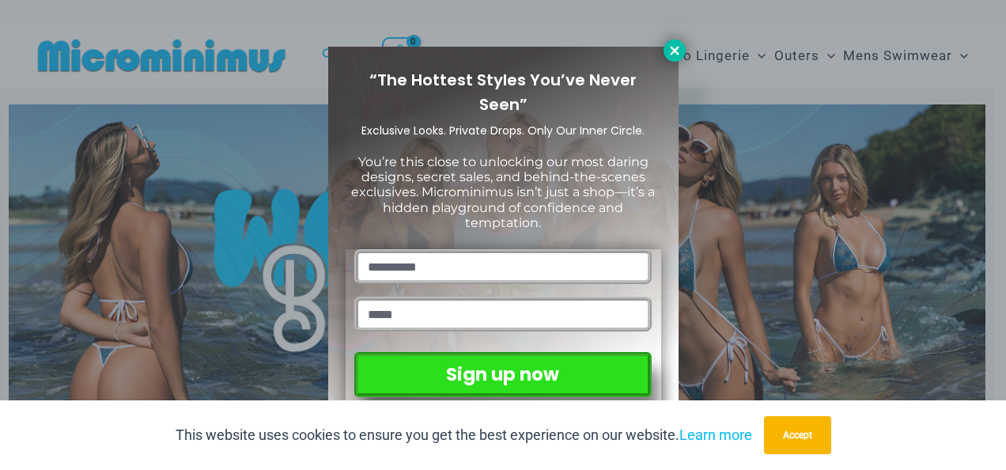
click at [672, 49] on icon at bounding box center [674, 50] width 9 height 9
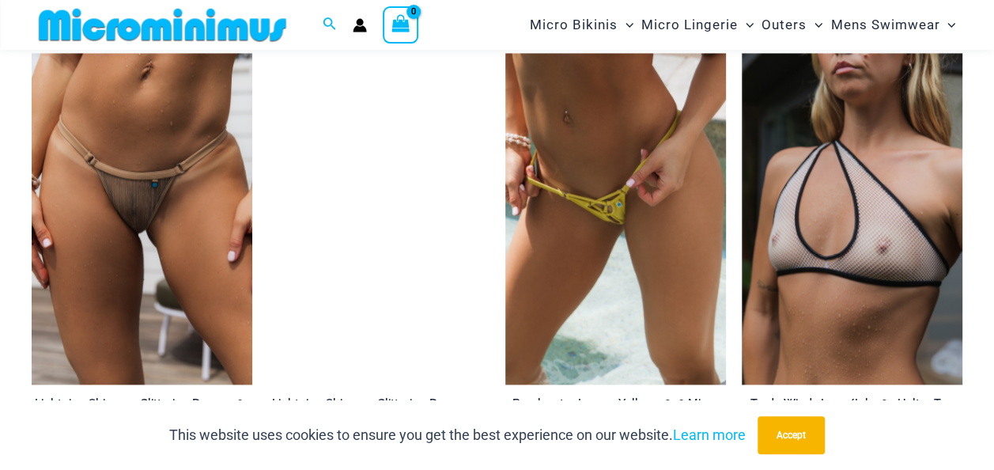
scroll to position [4199, 0]
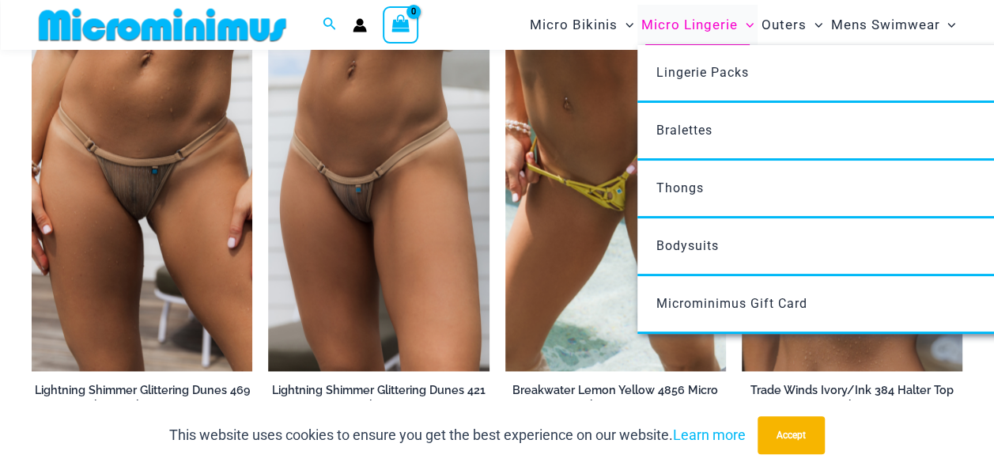
click at [749, 25] on icon "Menu Toggle" at bounding box center [749, 25] width 8 height 8
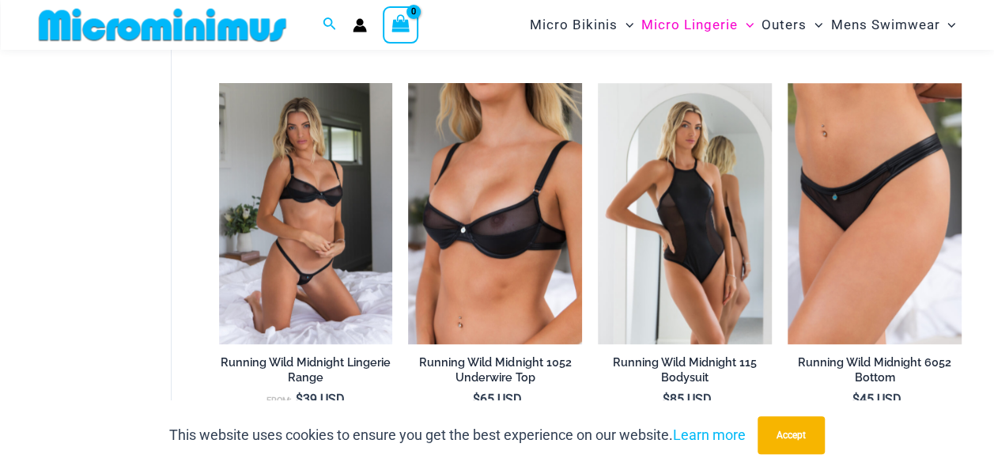
scroll to position [628, 0]
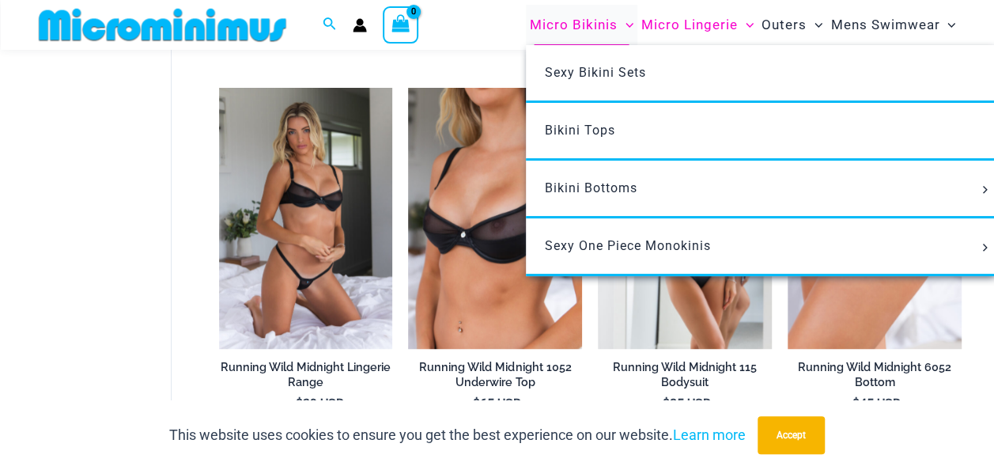
click at [630, 27] on icon "Menu Toggle" at bounding box center [629, 25] width 8 height 5
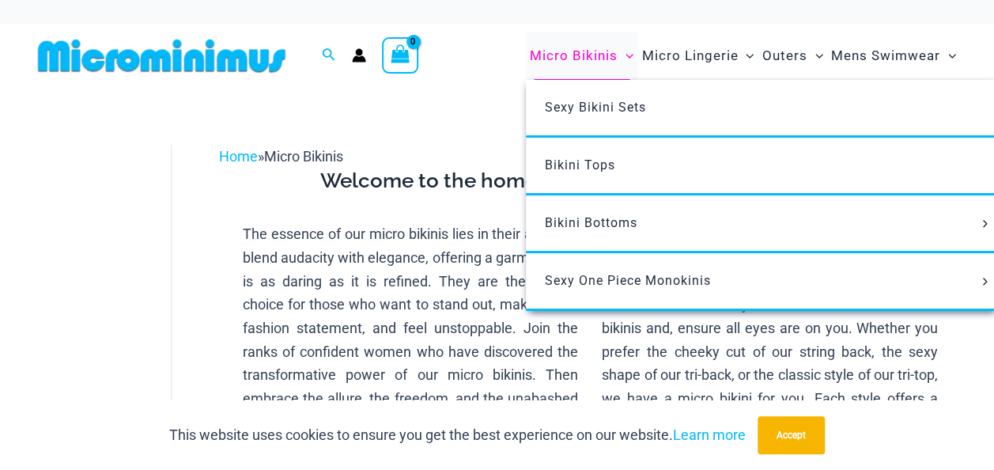
click at [630, 55] on icon "Menu Toggle" at bounding box center [629, 56] width 8 height 8
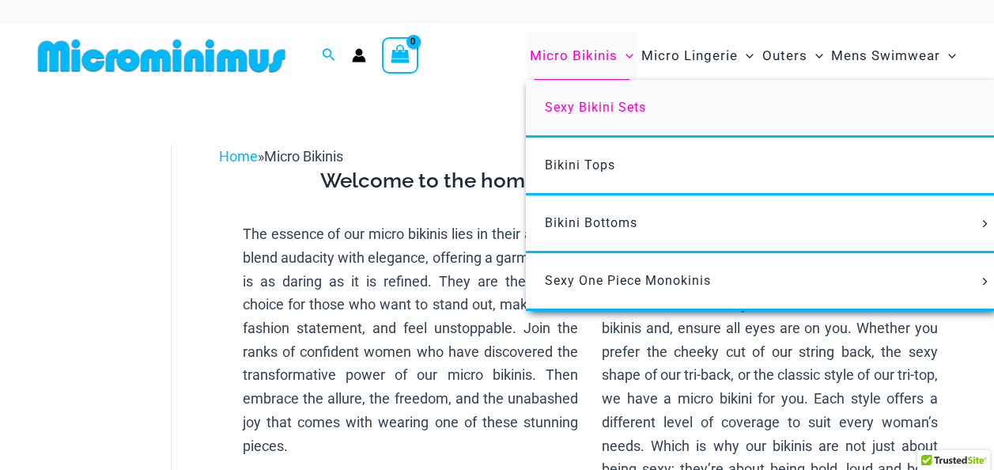
click at [590, 112] on span "Sexy Bikini Sets" at bounding box center [595, 107] width 101 height 15
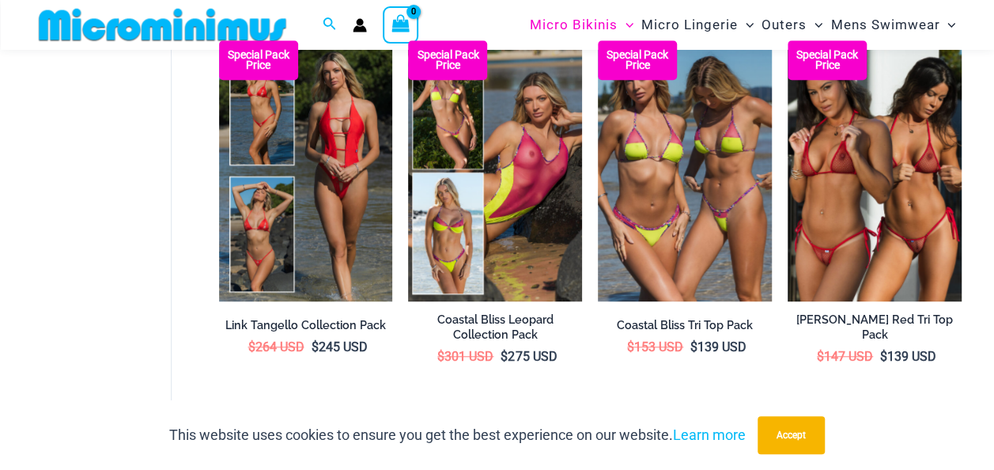
scroll to position [517, 0]
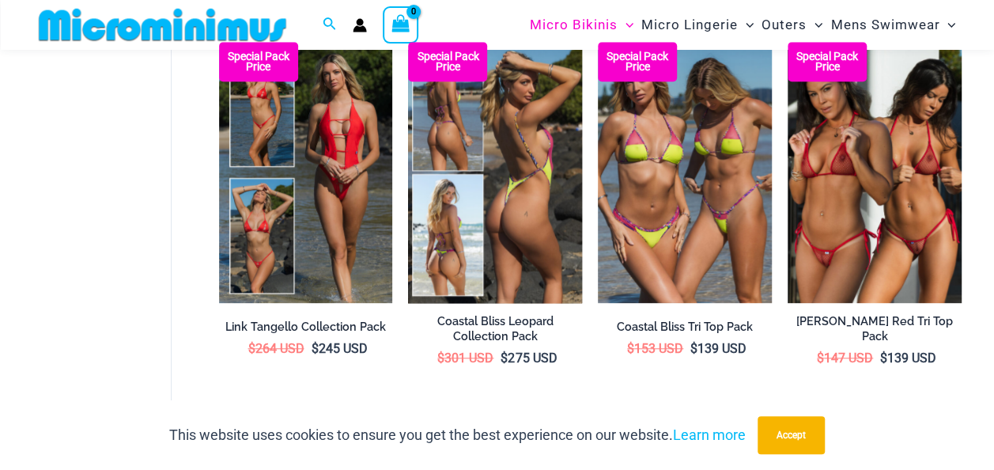
click at [505, 225] on img at bounding box center [495, 172] width 174 height 261
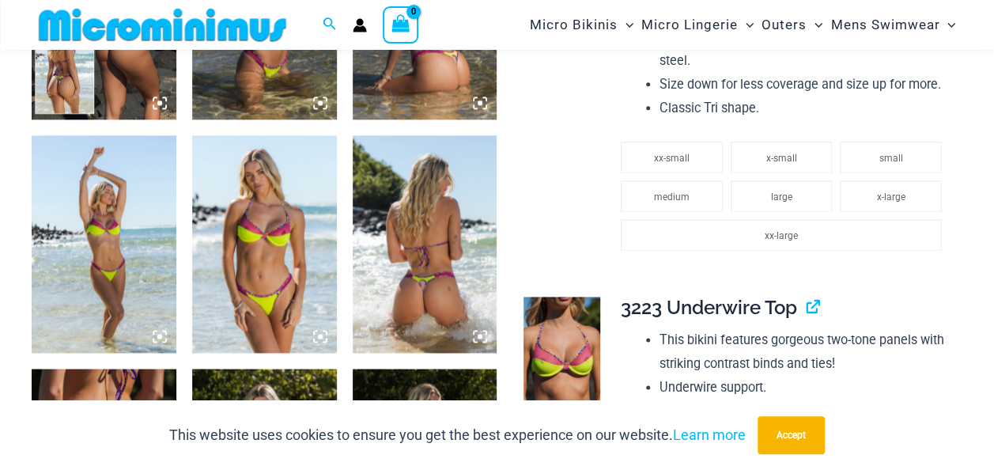
scroll to position [962, 0]
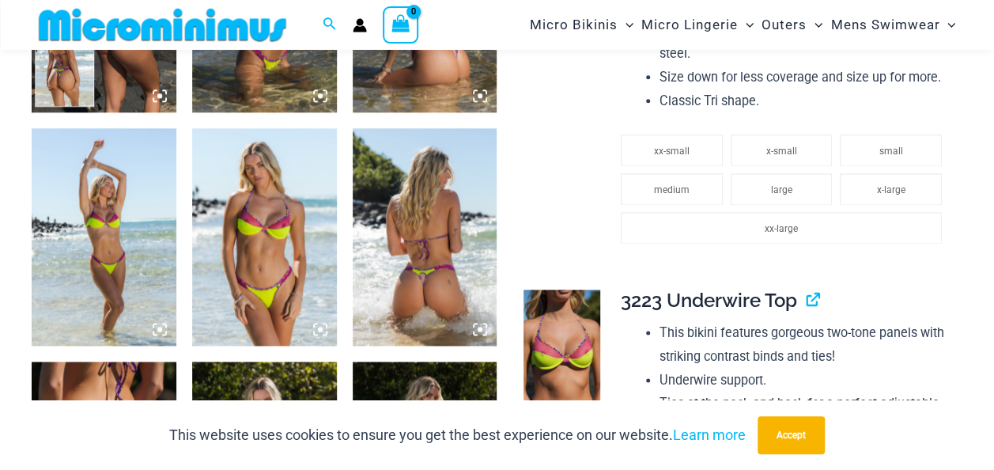
click at [417, 264] on img at bounding box center [425, 236] width 145 height 217
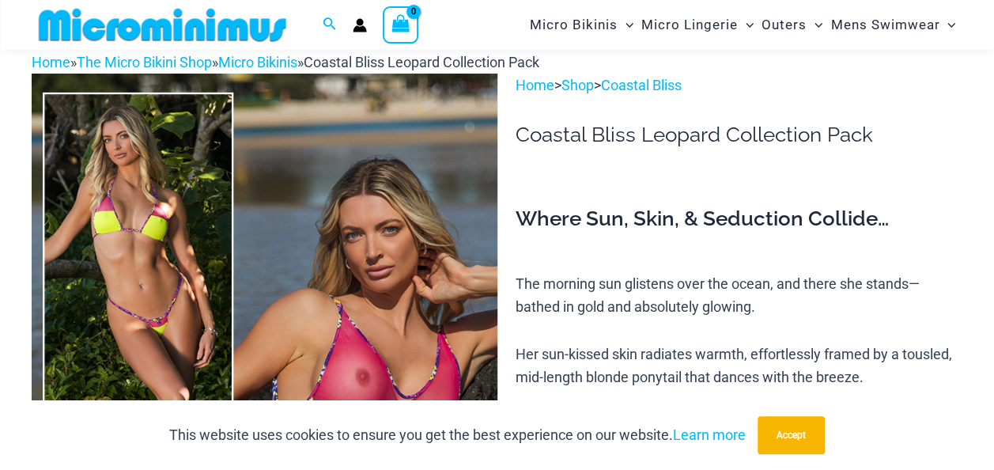
scroll to position [0, 0]
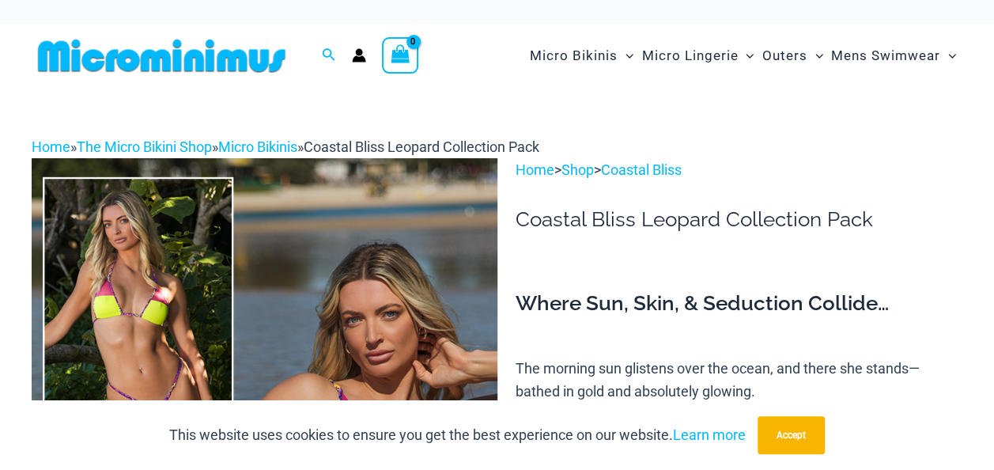
click at [788, 153] on div "Home » The Micro Bikini Shop » Micro Bikinis » Coastal Bliss Leopard Collection…" at bounding box center [497, 147] width 930 height 24
click at [896, 166] on p "Home > Shop > Coastal Bliss" at bounding box center [738, 170] width 447 height 24
click at [789, 168] on p "Home > Shop > Coastal Bliss" at bounding box center [738, 170] width 447 height 24
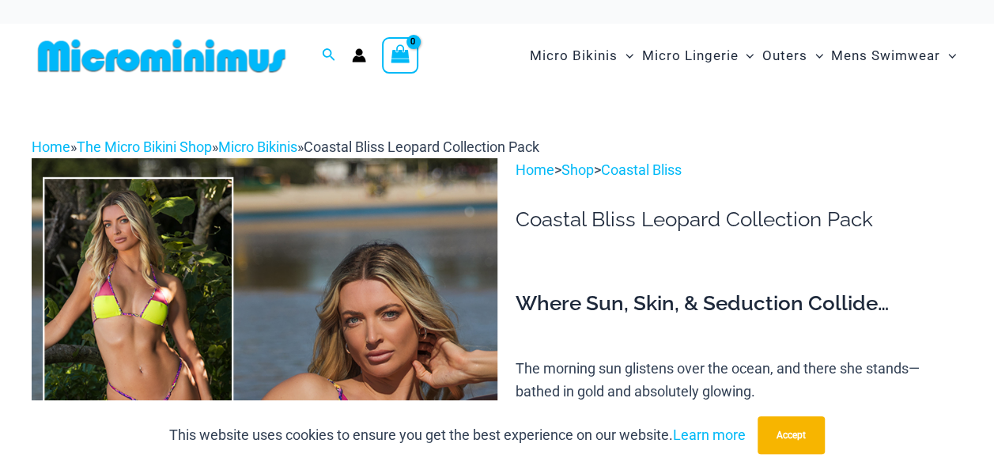
click at [845, 161] on p "Home > Shop > Coastal Bliss" at bounding box center [738, 170] width 447 height 24
click at [852, 160] on p "Home > Shop > Coastal Bliss" at bounding box center [738, 170] width 447 height 24
click at [896, 144] on div "Home » The Micro Bikini Shop » Micro Bikinis » Coastal Bliss Leopard Collection…" at bounding box center [497, 147] width 930 height 24
click at [884, 140] on div "Home » The Micro Bikini Shop » Micro Bikinis » Coastal Bliss Leopard Collection…" at bounding box center [497, 147] width 930 height 24
click at [174, 59] on img at bounding box center [162, 56] width 260 height 36
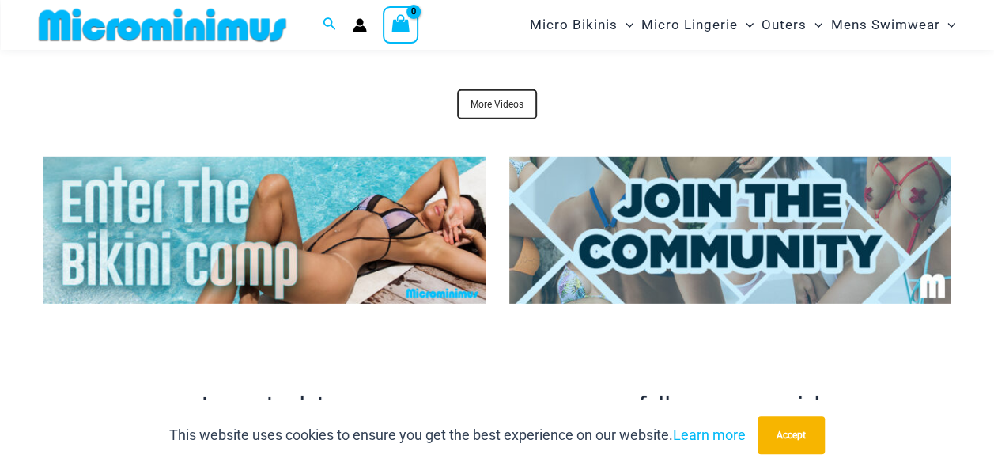
scroll to position [5270, 0]
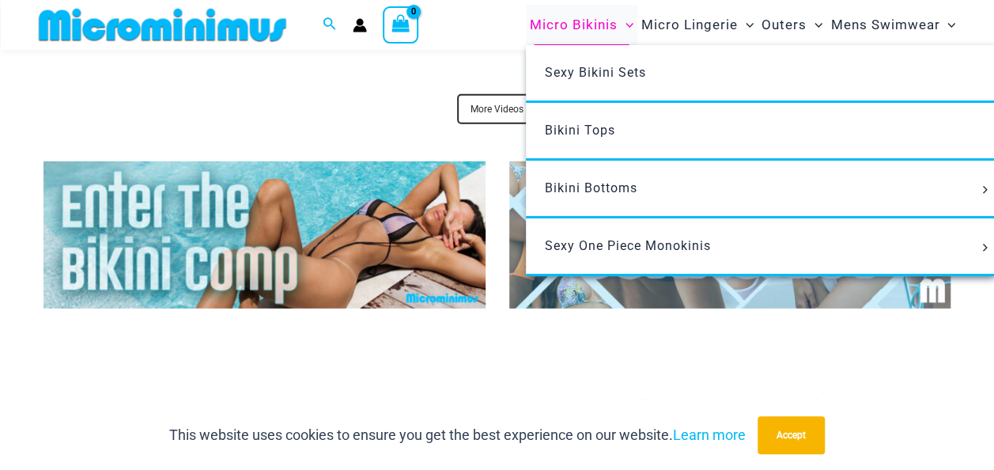
click at [626, 25] on icon "Menu Toggle" at bounding box center [629, 25] width 8 height 8
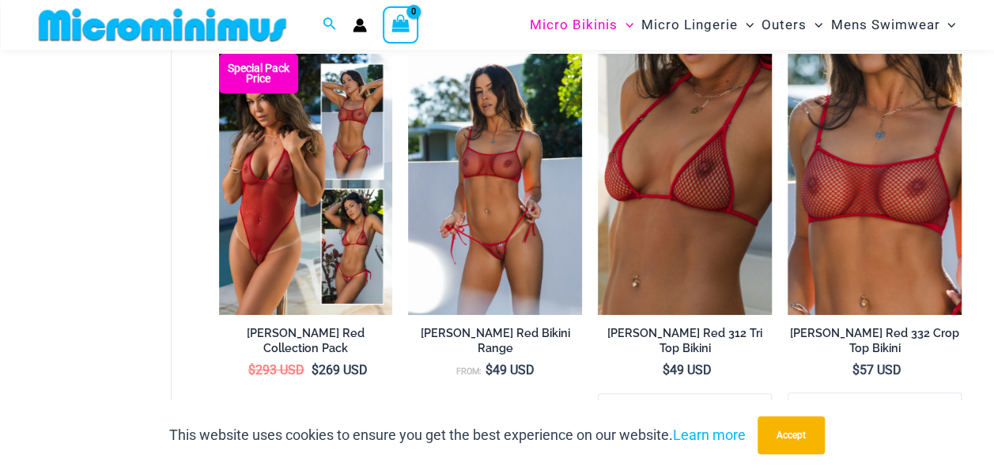
scroll to position [3050, 0]
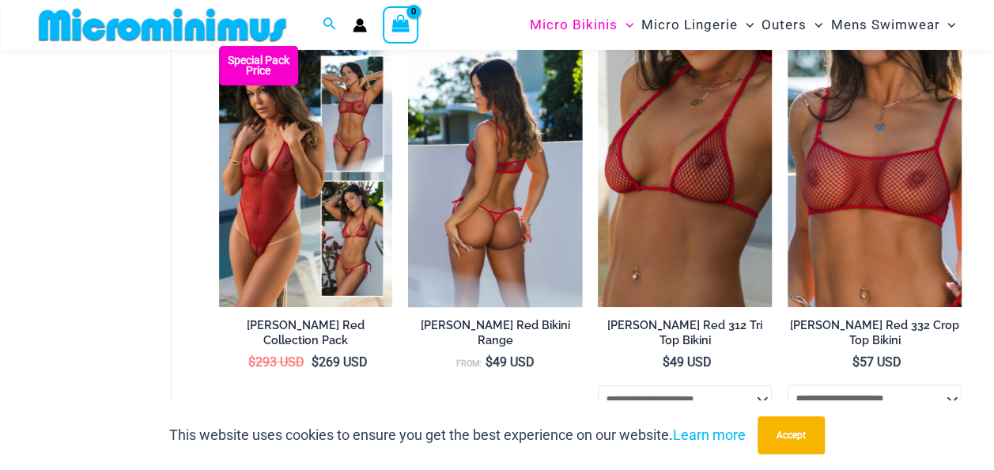
click at [452, 324] on h2 "[PERSON_NAME] Red Bikini Range" at bounding box center [495, 332] width 174 height 29
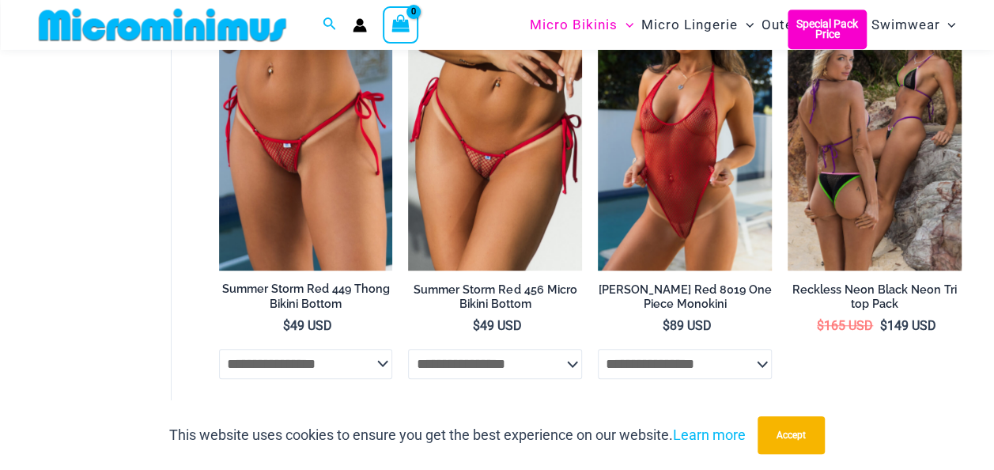
scroll to position [3513, 0]
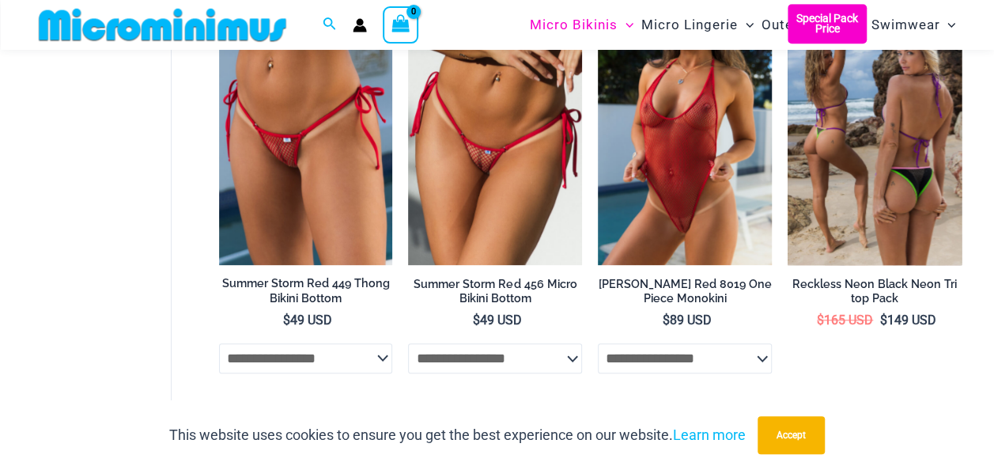
click at [857, 161] on img at bounding box center [874, 134] width 174 height 261
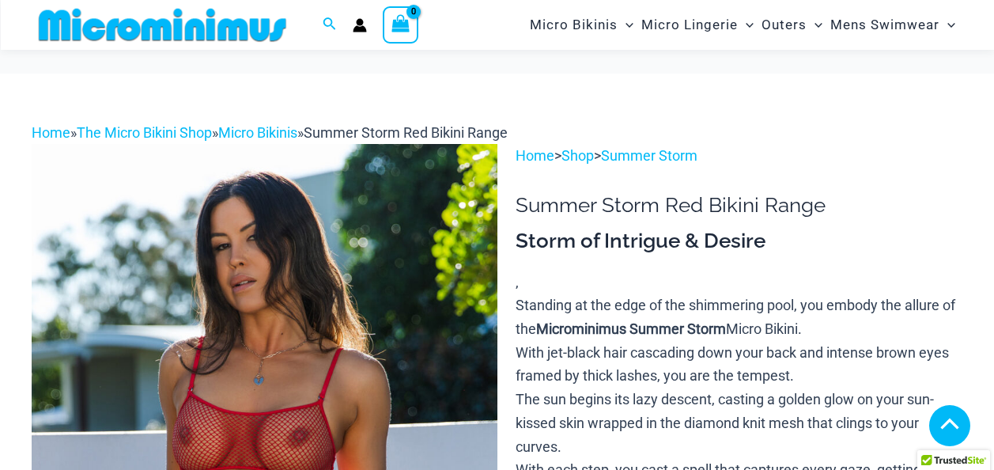
scroll to position [648, 0]
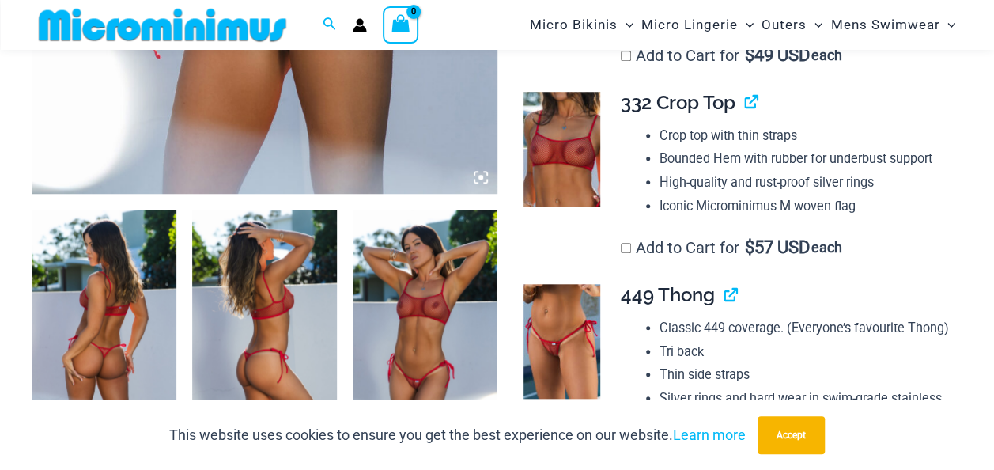
click at [104, 316] on img at bounding box center [104, 317] width 145 height 217
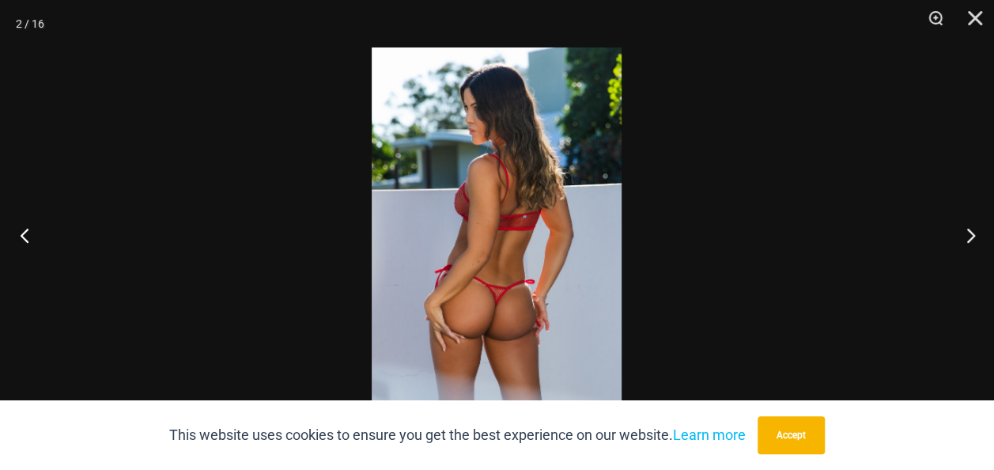
click at [24, 238] on button "Previous" at bounding box center [29, 234] width 59 height 79
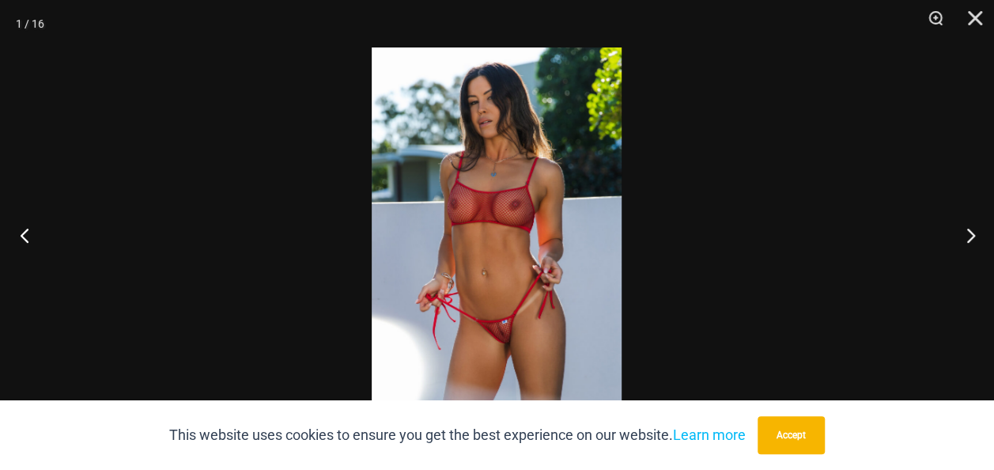
click at [35, 264] on button "Previous" at bounding box center [29, 234] width 59 height 79
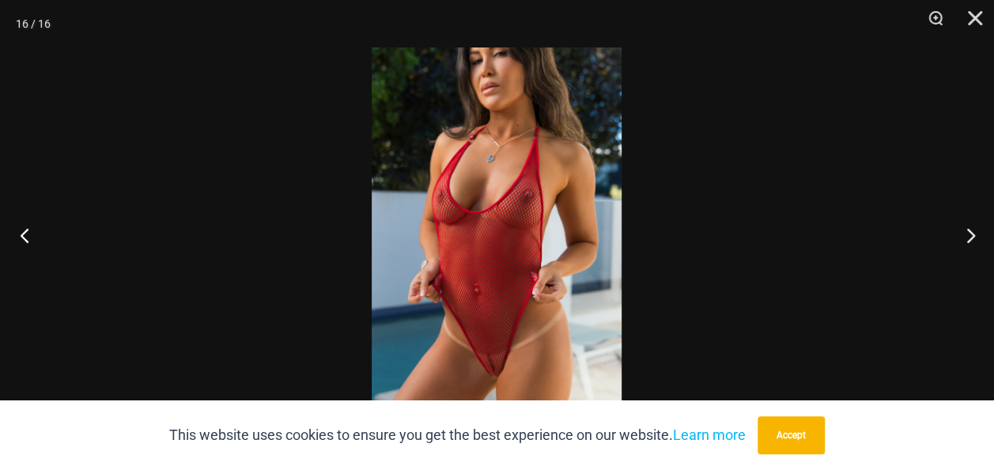
click at [51, 251] on button "Previous" at bounding box center [29, 234] width 59 height 79
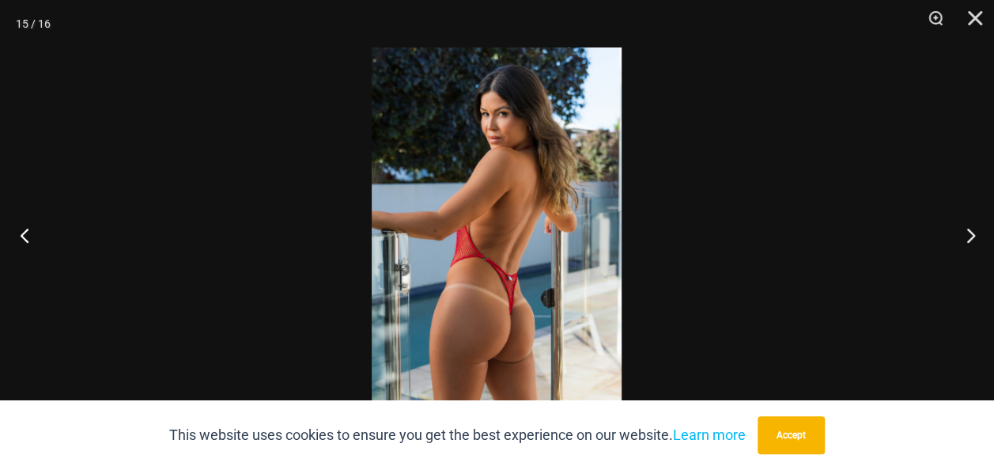
click at [51, 256] on button "Previous" at bounding box center [29, 234] width 59 height 79
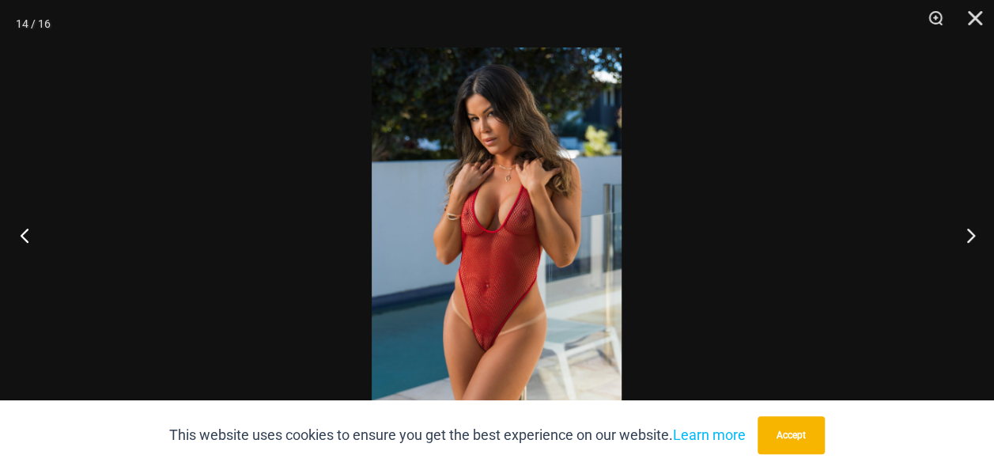
click at [52, 249] on button "Previous" at bounding box center [29, 234] width 59 height 79
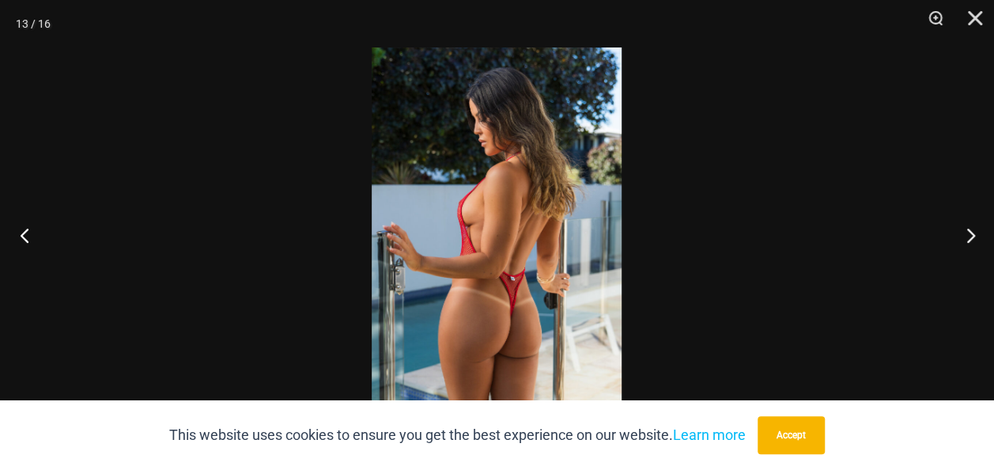
click at [47, 256] on button "Previous" at bounding box center [29, 234] width 59 height 79
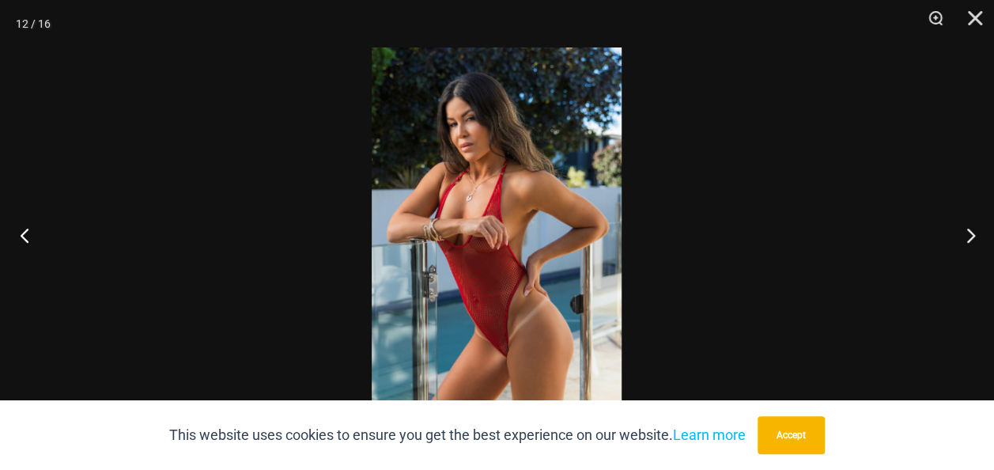
click at [49, 257] on button "Previous" at bounding box center [29, 234] width 59 height 79
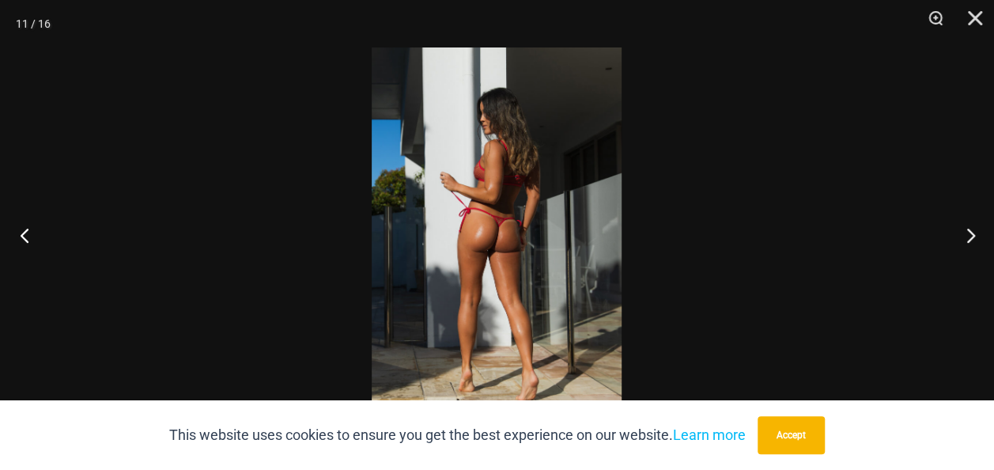
click at [45, 243] on button "Previous" at bounding box center [29, 234] width 59 height 79
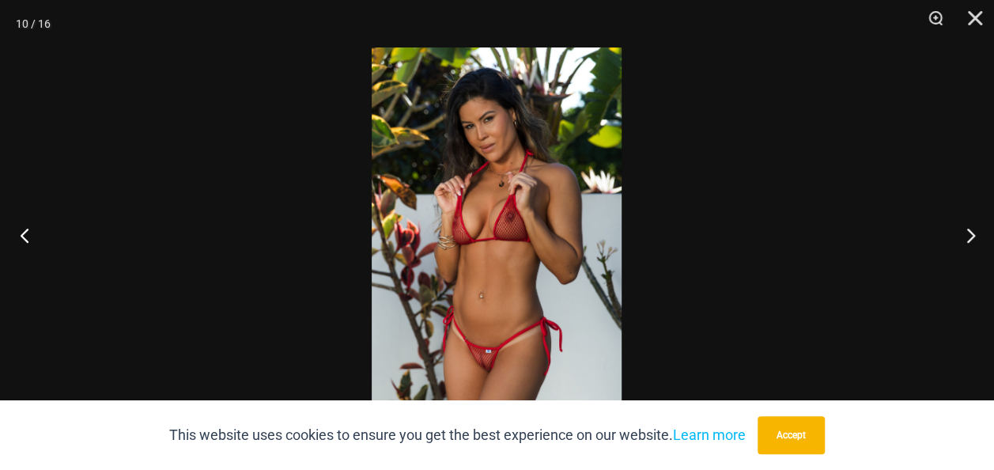
click at [32, 242] on button "Previous" at bounding box center [29, 234] width 59 height 79
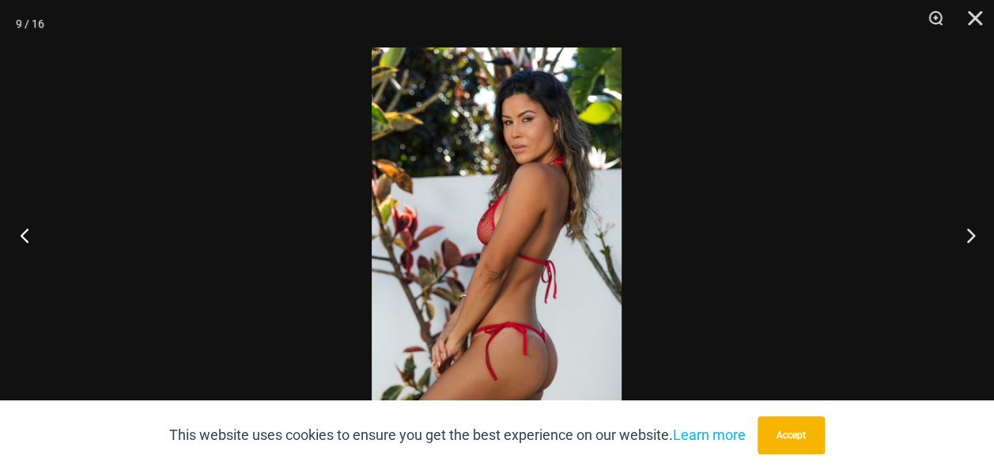
click at [36, 240] on button "Previous" at bounding box center [29, 234] width 59 height 79
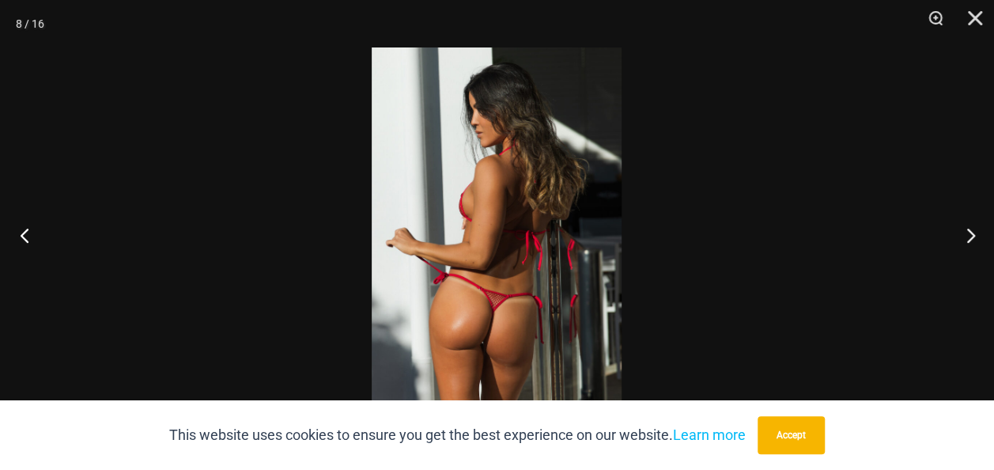
click at [35, 236] on button "Previous" at bounding box center [29, 234] width 59 height 79
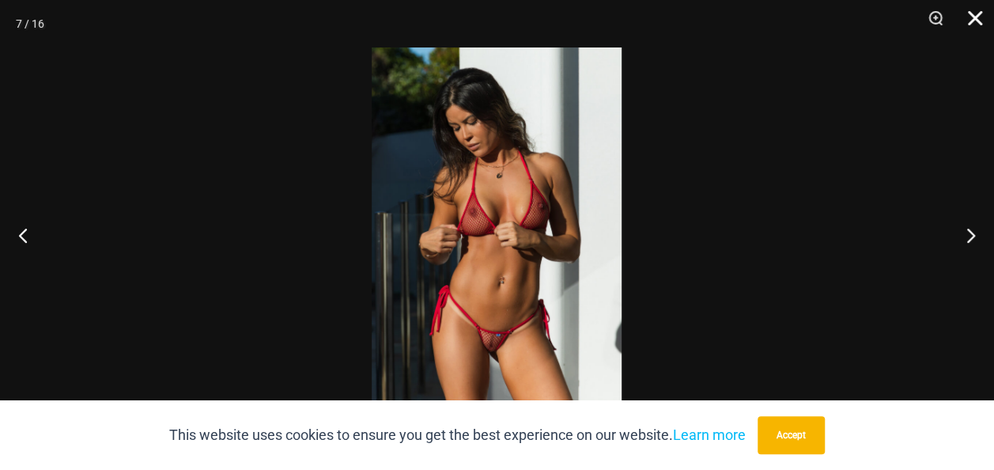
click at [974, 21] on button "Close" at bounding box center [969, 23] width 40 height 47
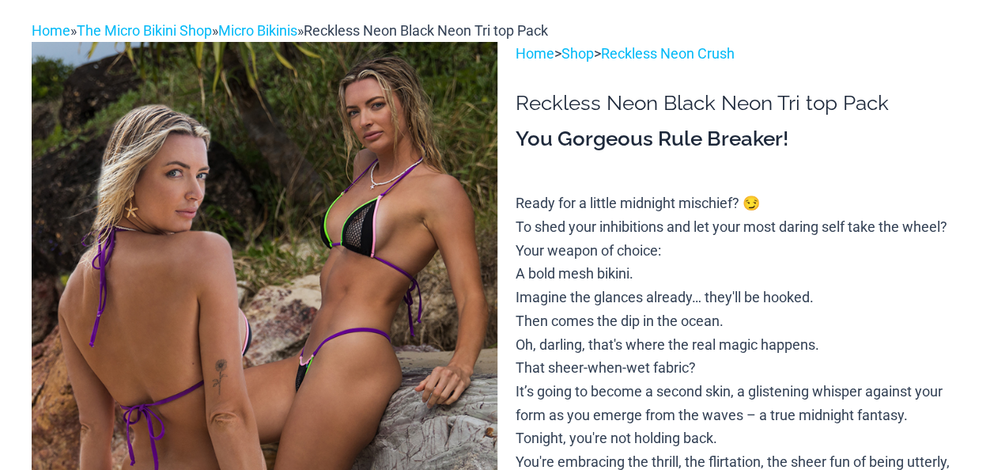
scroll to position [212, 0]
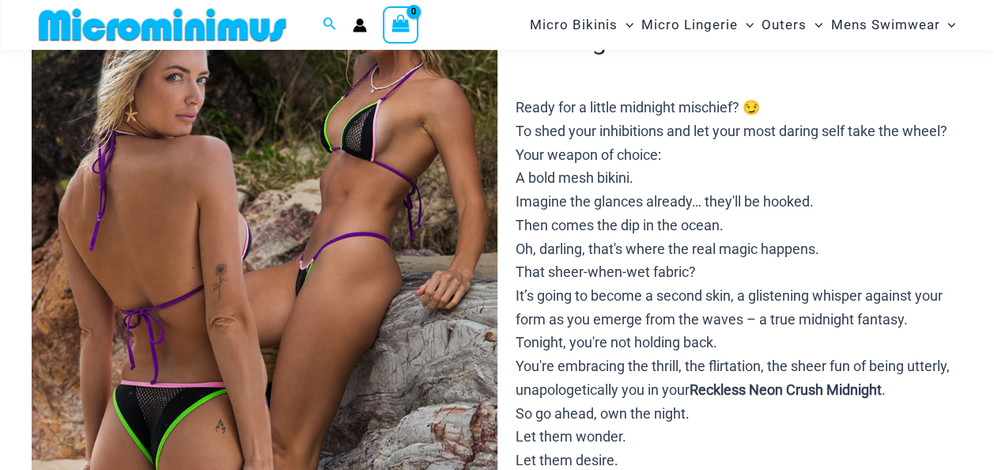
click at [157, 246] on img at bounding box center [265, 295] width 466 height 698
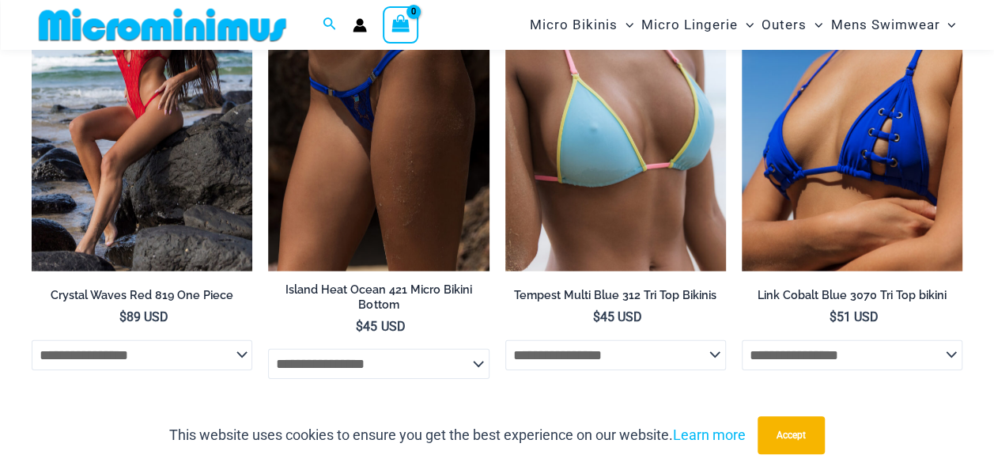
scroll to position [5224, 0]
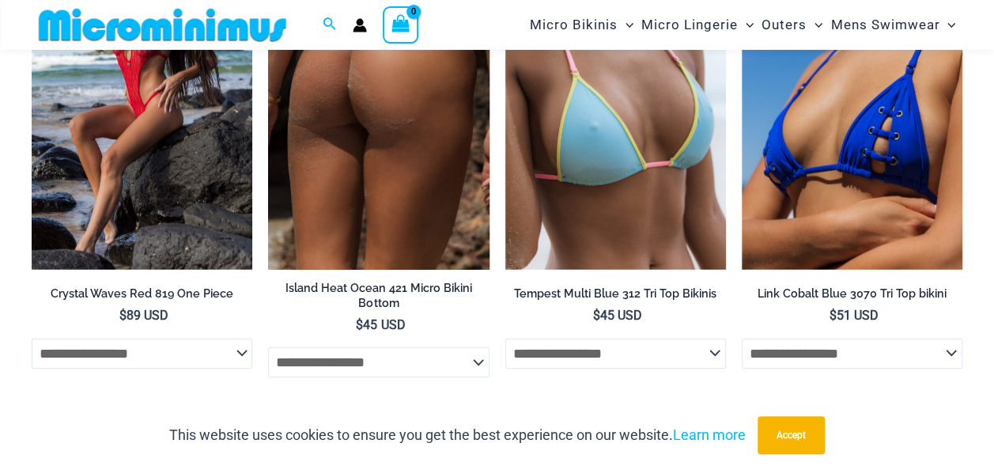
click at [368, 178] on img at bounding box center [378, 103] width 221 height 331
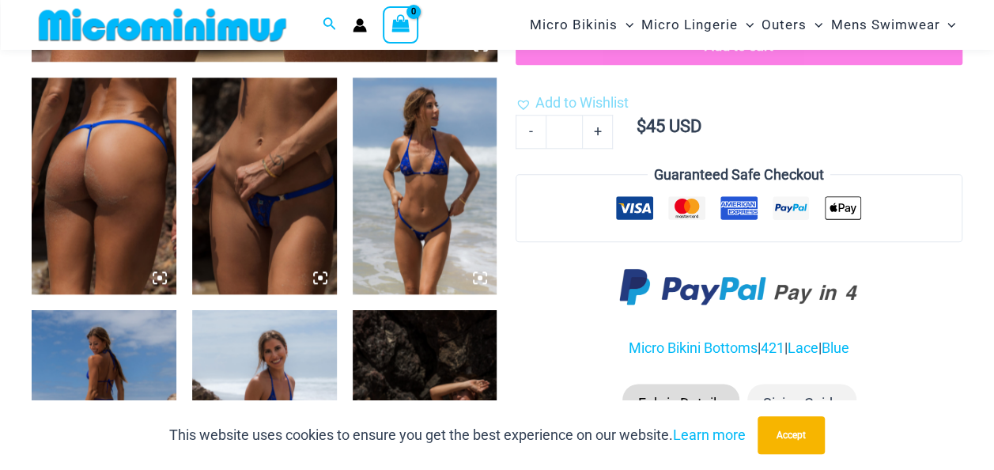
scroll to position [791, 0]
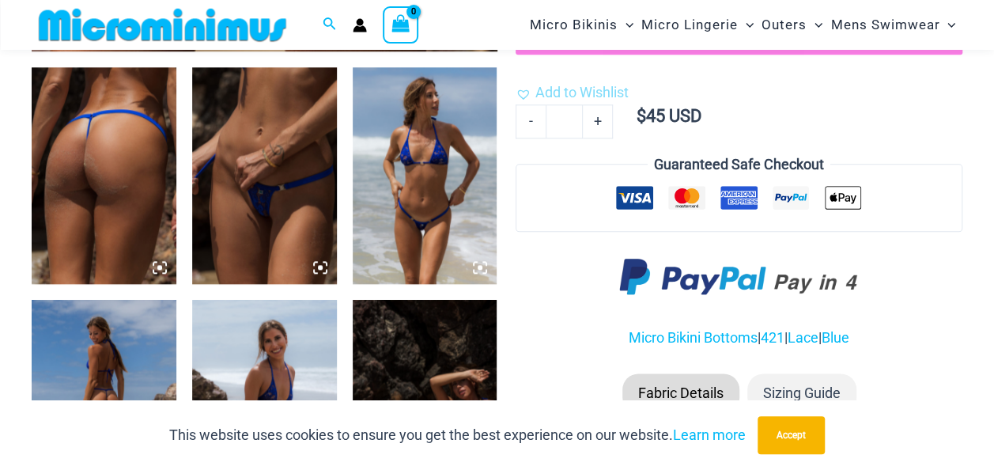
click at [98, 199] on img at bounding box center [104, 175] width 145 height 217
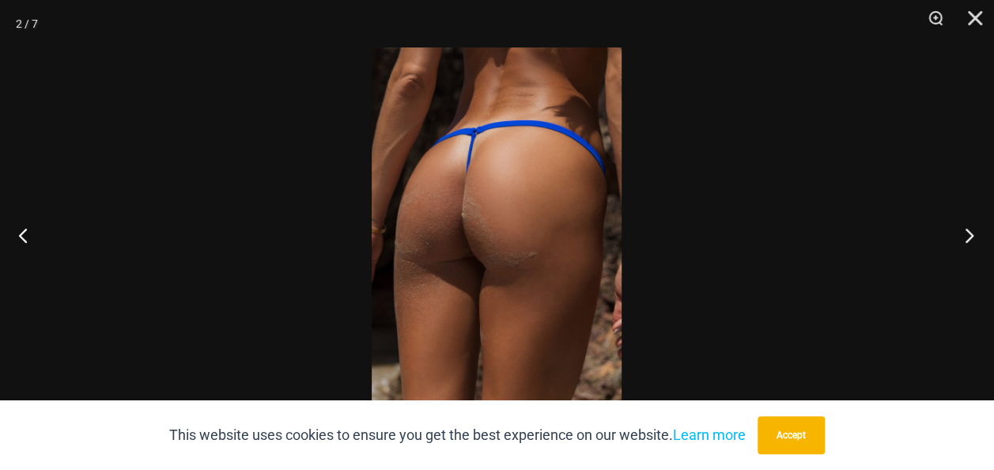
click at [965, 226] on button "Next" at bounding box center [963, 234] width 59 height 79
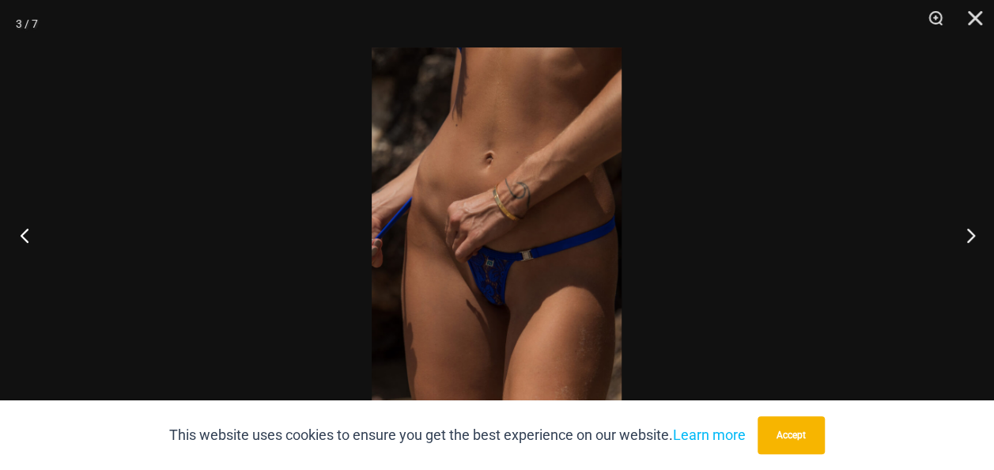
click at [21, 243] on button "Previous" at bounding box center [29, 234] width 59 height 79
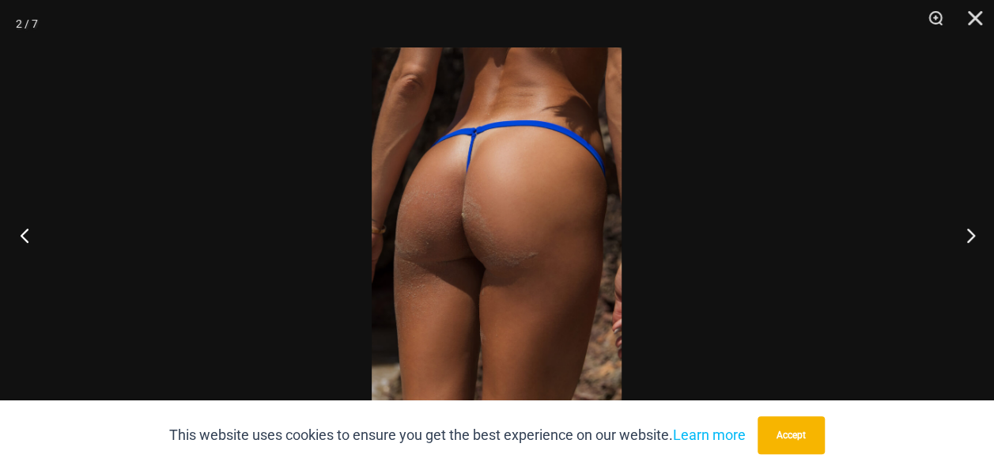
click at [25, 239] on button "Previous" at bounding box center [29, 234] width 59 height 79
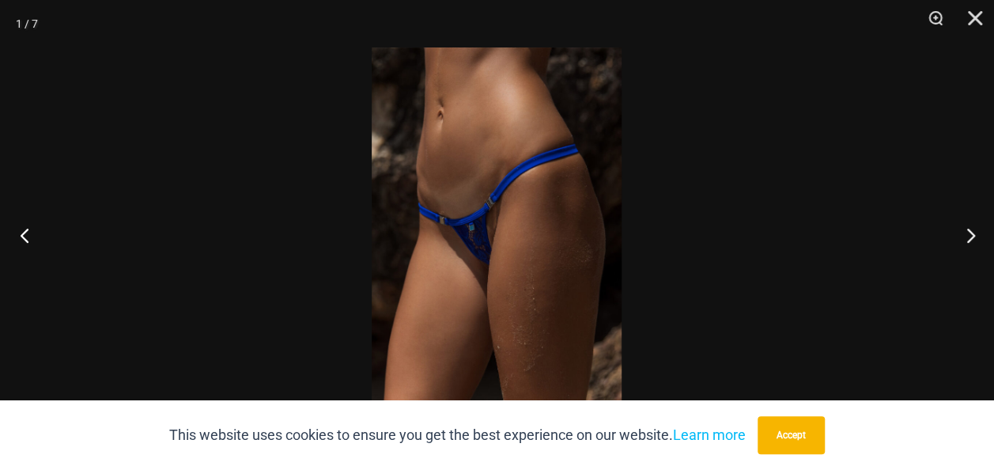
click at [25, 239] on button "Previous" at bounding box center [29, 234] width 59 height 79
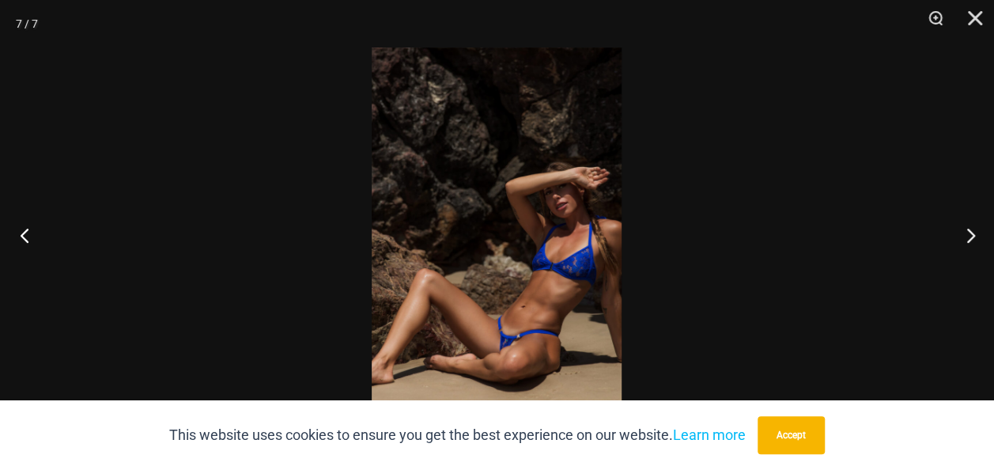
click at [19, 245] on button "Previous" at bounding box center [29, 234] width 59 height 79
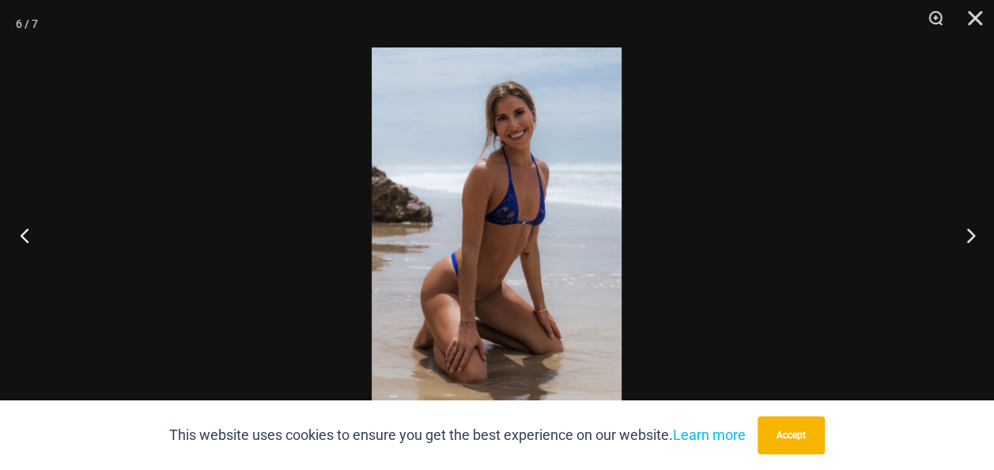
click at [22, 237] on button "Previous" at bounding box center [29, 234] width 59 height 79
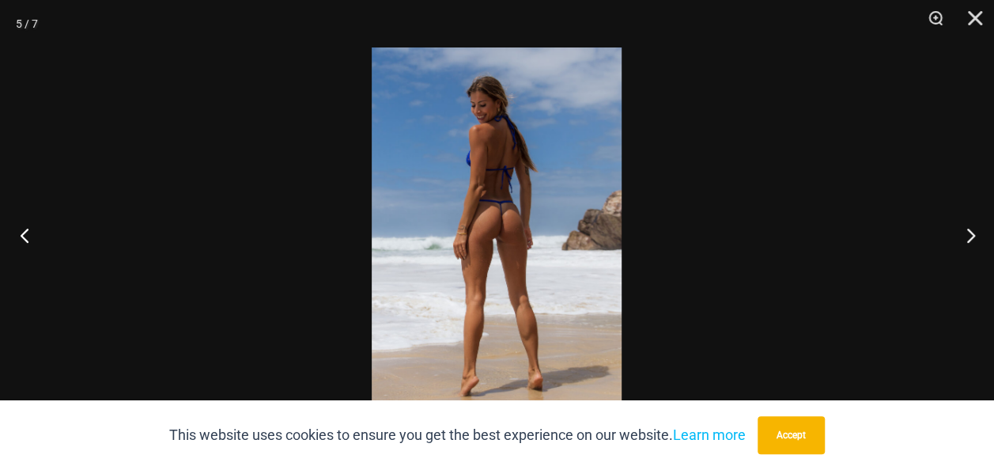
click at [31, 232] on button "Previous" at bounding box center [29, 234] width 59 height 79
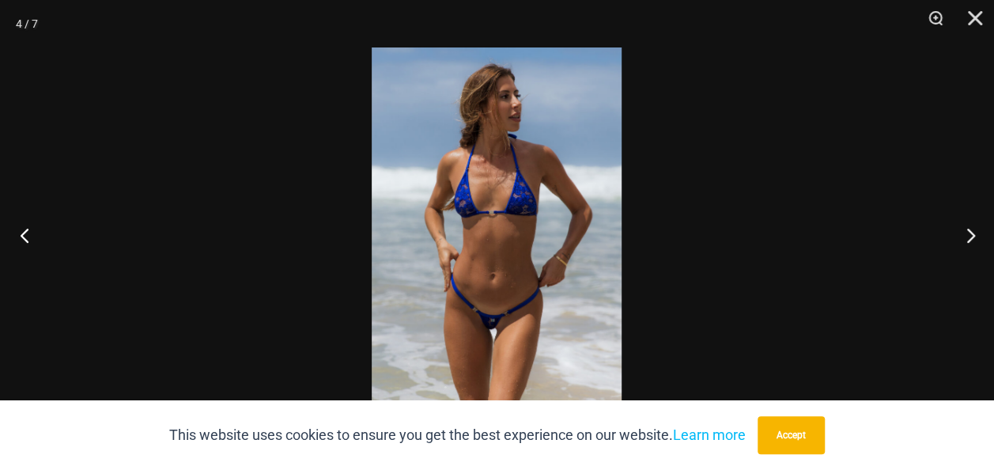
click at [19, 243] on button "Previous" at bounding box center [29, 234] width 59 height 79
